Goal: Transaction & Acquisition: Download file/media

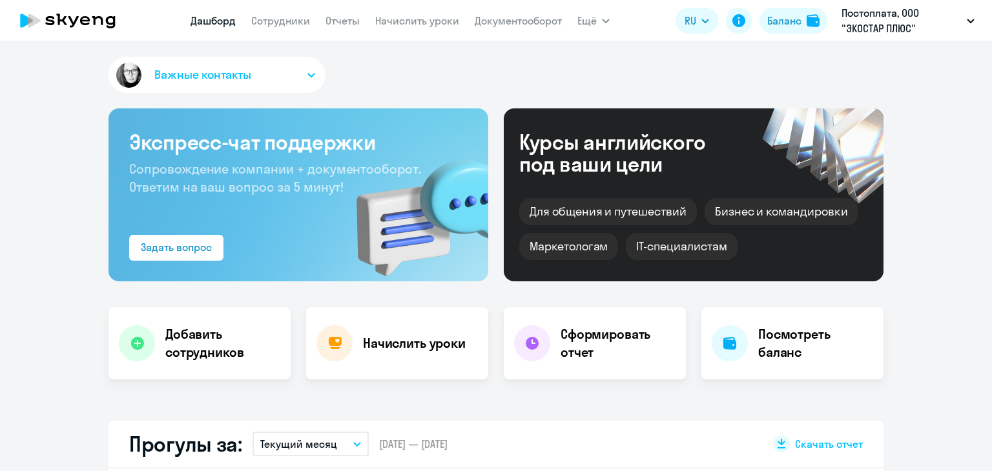
select select "30"
click at [492, 24] on link "Документооборот" at bounding box center [518, 20] width 87 height 13
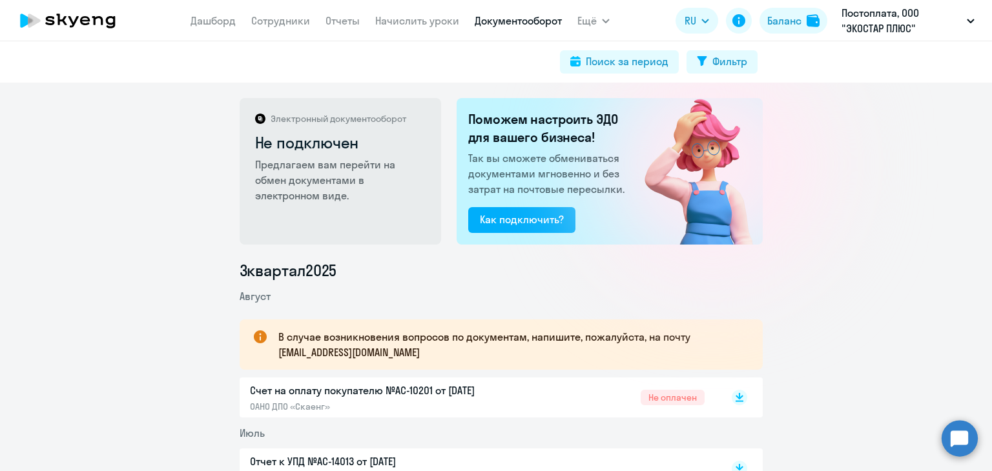
scroll to position [129, 0]
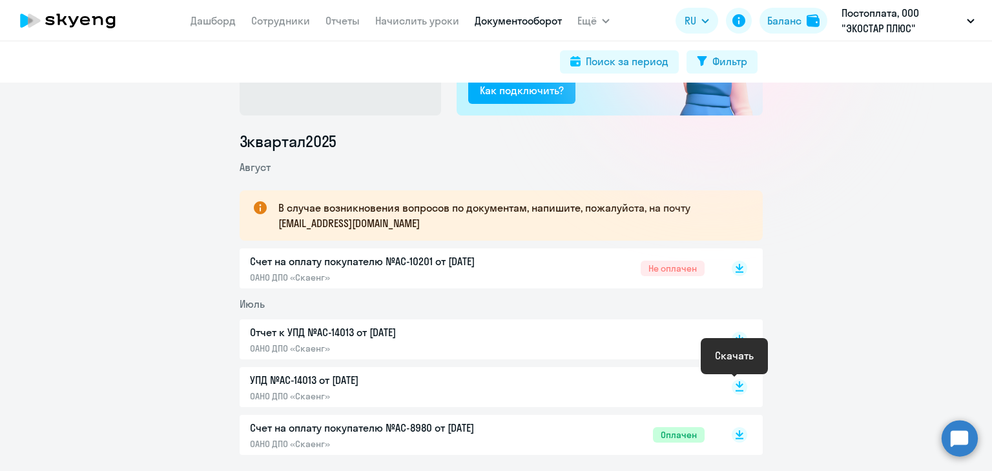
click at [738, 385] on rect at bounding box center [738, 387] width 15 height 15
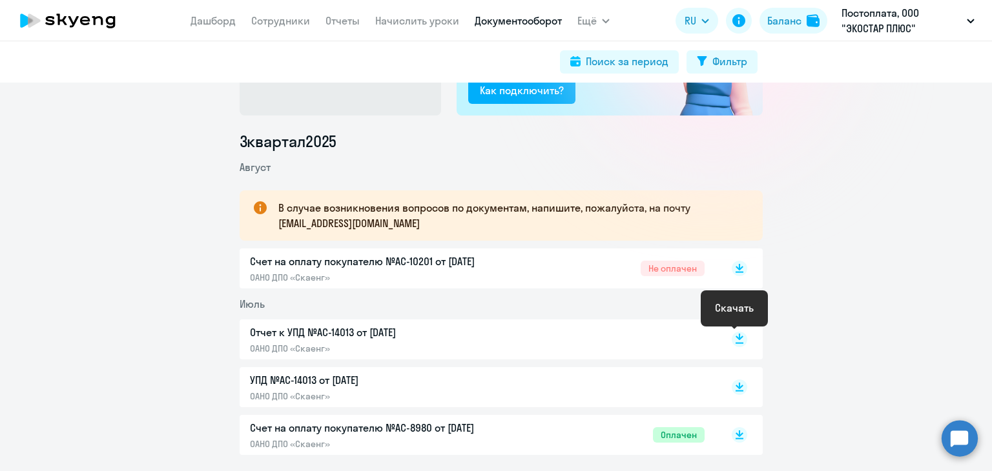
click at [733, 341] on rect at bounding box center [738, 339] width 15 height 15
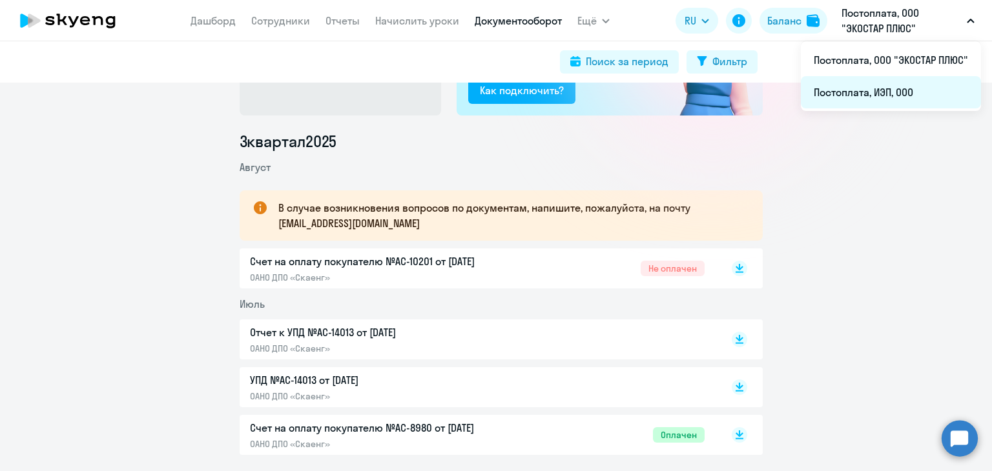
click at [888, 88] on li "Постоплата, ИЭП, ООО" at bounding box center [891, 92] width 180 height 32
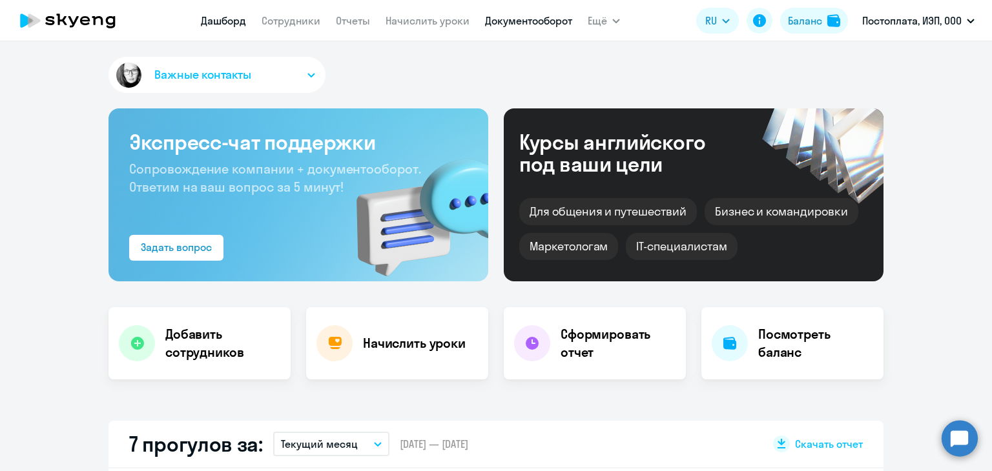
click at [530, 20] on link "Документооборот" at bounding box center [528, 20] width 87 height 13
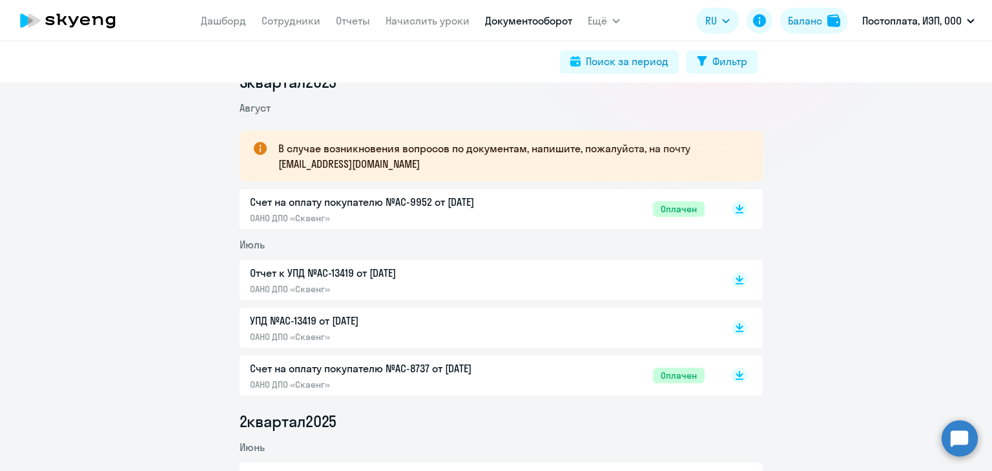
scroll to position [194, 0]
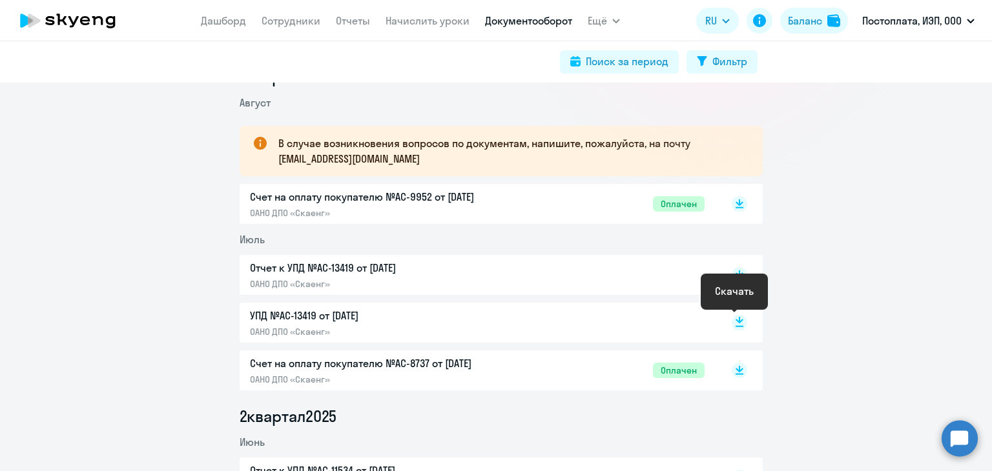
click at [735, 327] on icon at bounding box center [739, 326] width 8 height 1
click at [735, 274] on icon at bounding box center [739, 272] width 8 height 6
